Goal: Find specific page/section: Find specific page/section

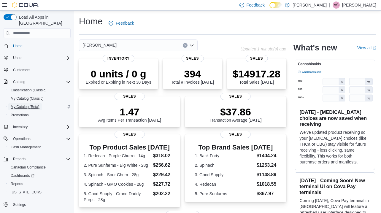
click at [23, 105] on span "My Catalog (Beta)" at bounding box center [25, 107] width 29 height 5
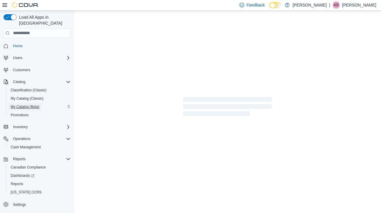
select select "**********"
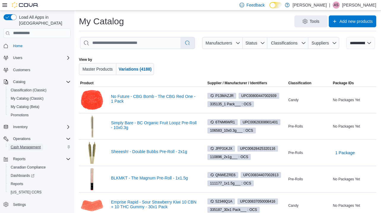
click at [34, 145] on span "Cash Management" at bounding box center [26, 147] width 30 height 5
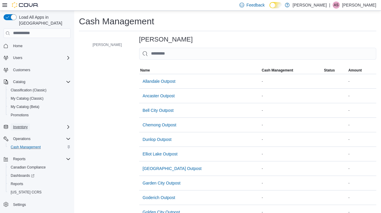
click at [23, 125] on span "Inventory" at bounding box center [20, 127] width 15 height 5
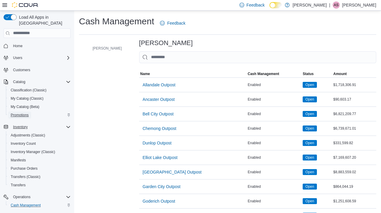
click at [24, 112] on span "Promotions" at bounding box center [20, 115] width 18 height 7
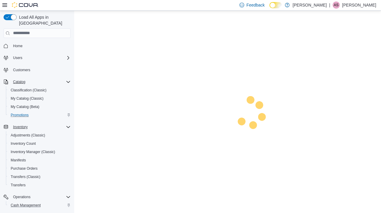
click at [67, 80] on icon "Complex example" at bounding box center [68, 82] width 5 height 5
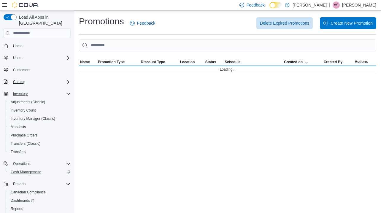
click at [67, 80] on icon "Complex example" at bounding box center [68, 82] width 5 height 5
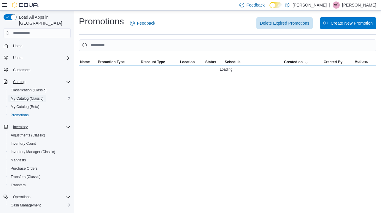
click at [26, 96] on span "My Catalog (Classic)" at bounding box center [27, 98] width 33 height 5
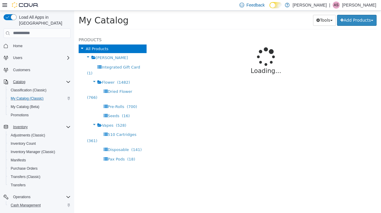
select select "**********"
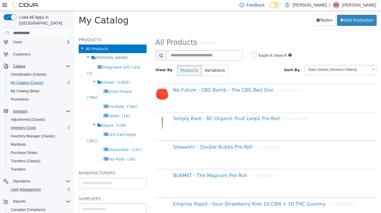
scroll to position [12, 0]
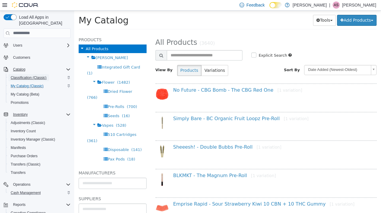
click at [38, 74] on span "Classification (Classic)" at bounding box center [29, 77] width 36 height 7
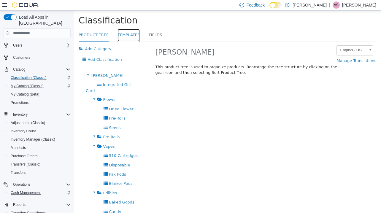
click at [129, 34] on link "Templates" at bounding box center [129, 35] width 22 height 13
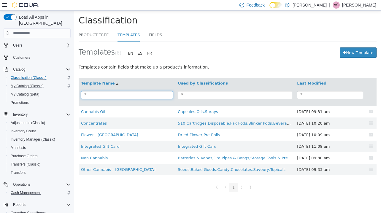
click at [141, 94] on input "search" at bounding box center [127, 95] width 92 height 8
click at [153, 35] on link "Fields" at bounding box center [155, 35] width 13 height 13
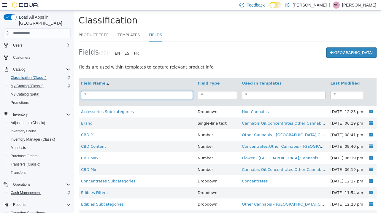
click at [123, 94] on input "search" at bounding box center [137, 95] width 112 height 8
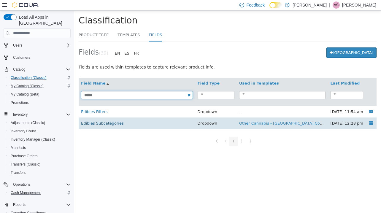
type input "*****"
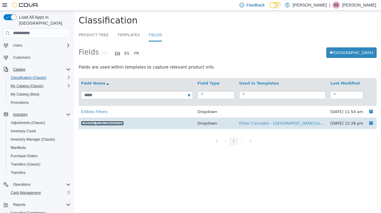
click at [107, 123] on link "Edibles Subcategories" at bounding box center [102, 123] width 43 height 4
